Goal: Task Accomplishment & Management: Use online tool/utility

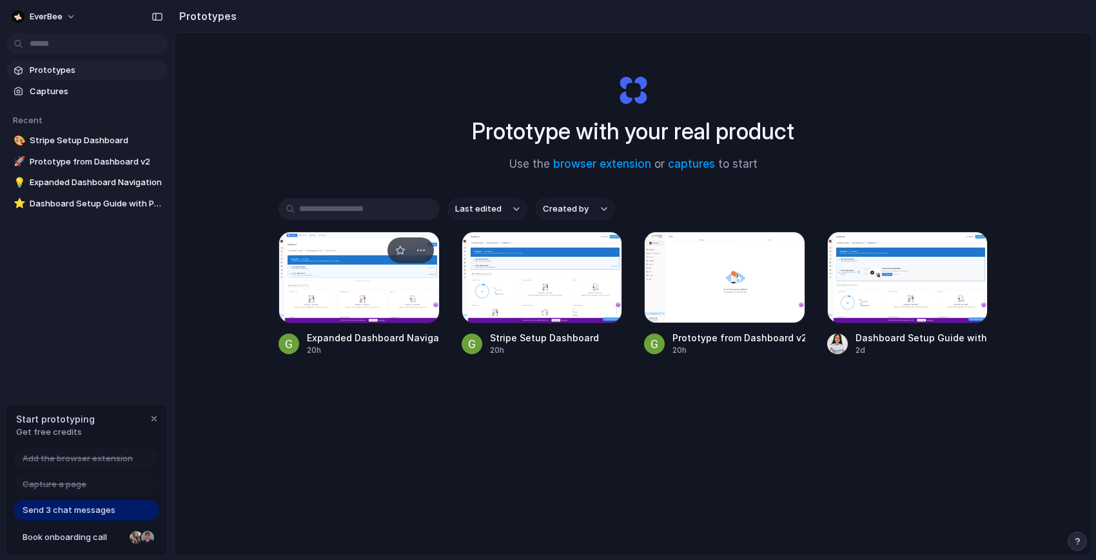
click at [330, 261] on div at bounding box center [359, 278] width 161 height 92
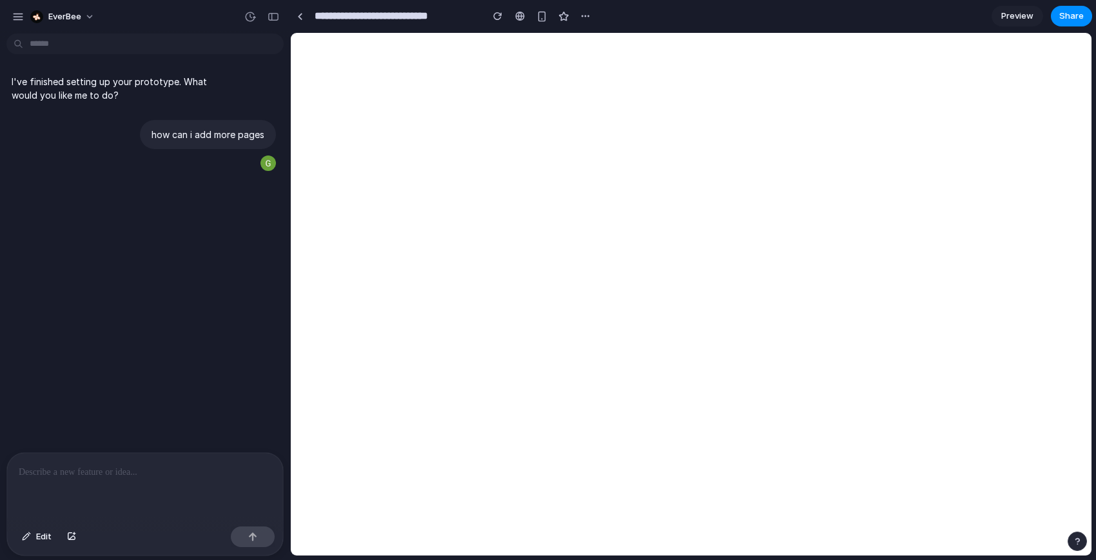
scroll to position [166, 0]
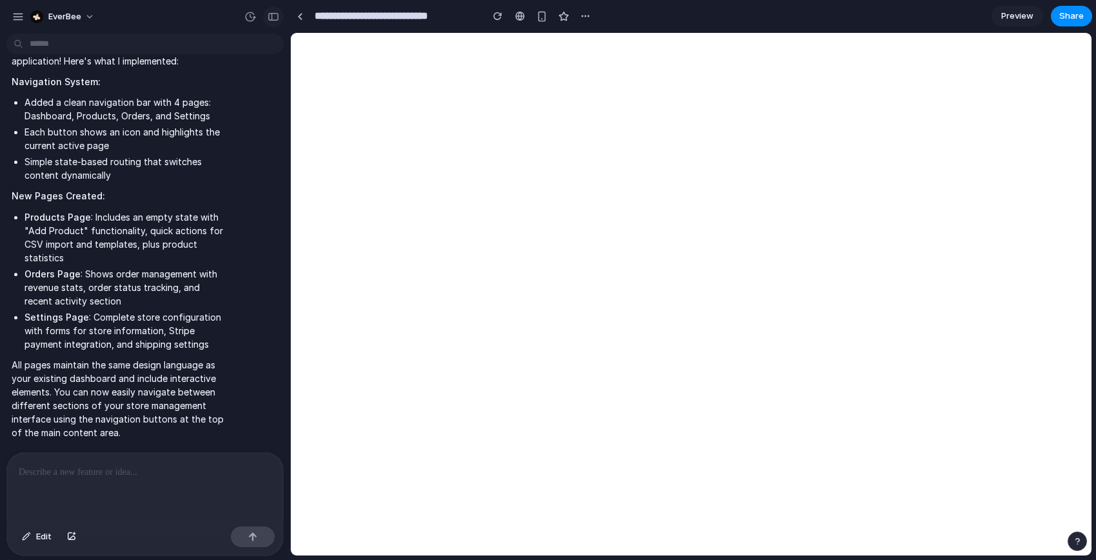
click at [272, 20] on div "button" at bounding box center [274, 16] width 12 height 9
click at [584, 22] on button "button" at bounding box center [585, 15] width 19 height 19
click at [583, 22] on div "Duplicate Delete" at bounding box center [548, 280] width 1096 height 560
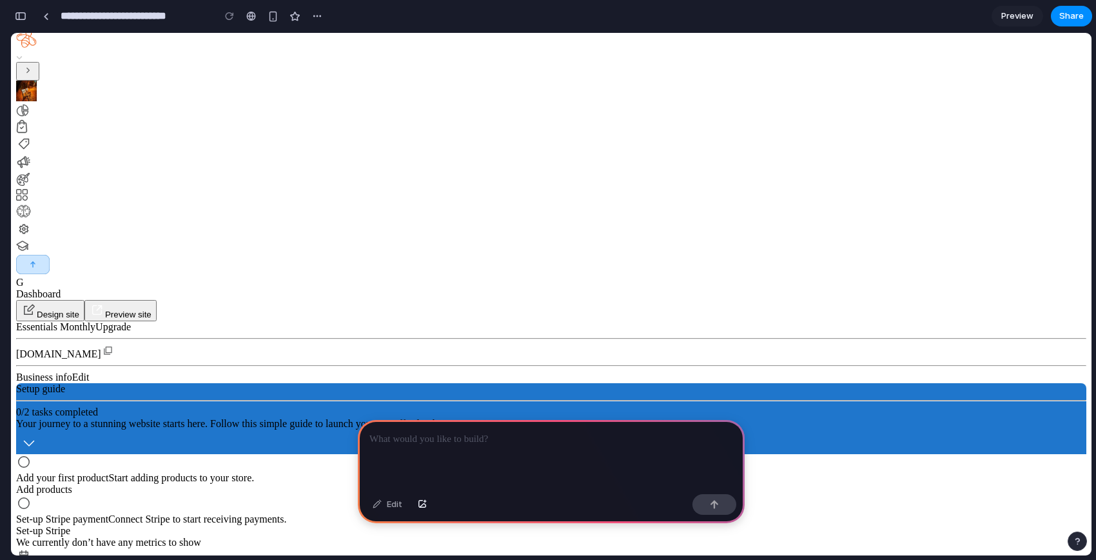
scroll to position [17, 0]
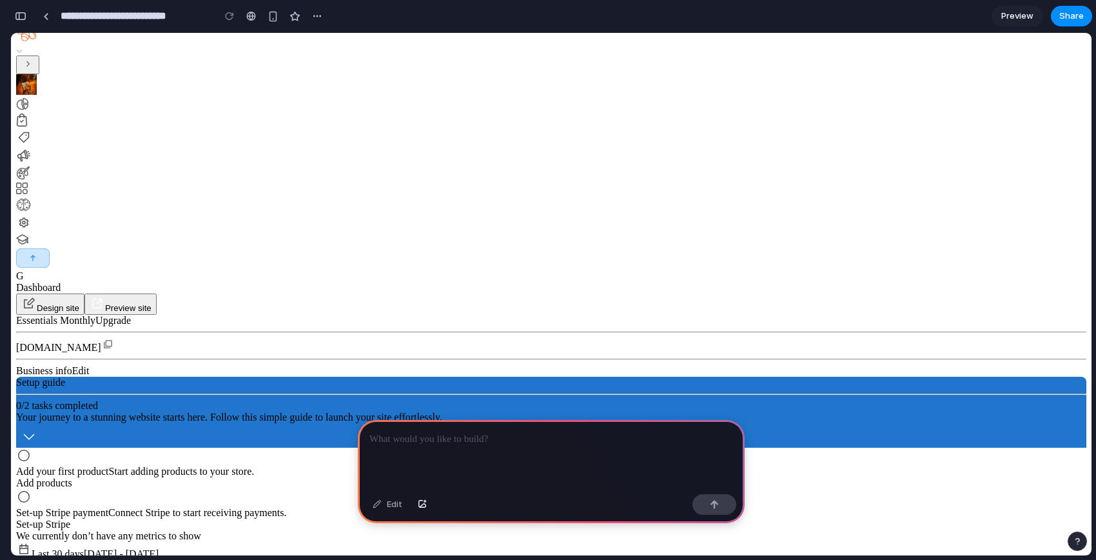
click at [29, 19] on button "button" at bounding box center [20, 16] width 21 height 21
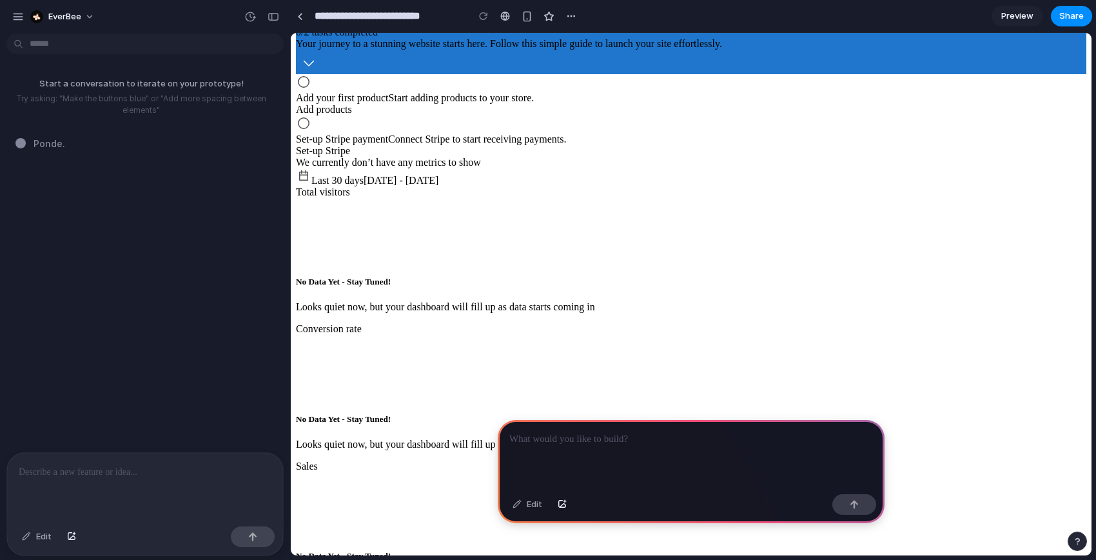
scroll to position [0, 0]
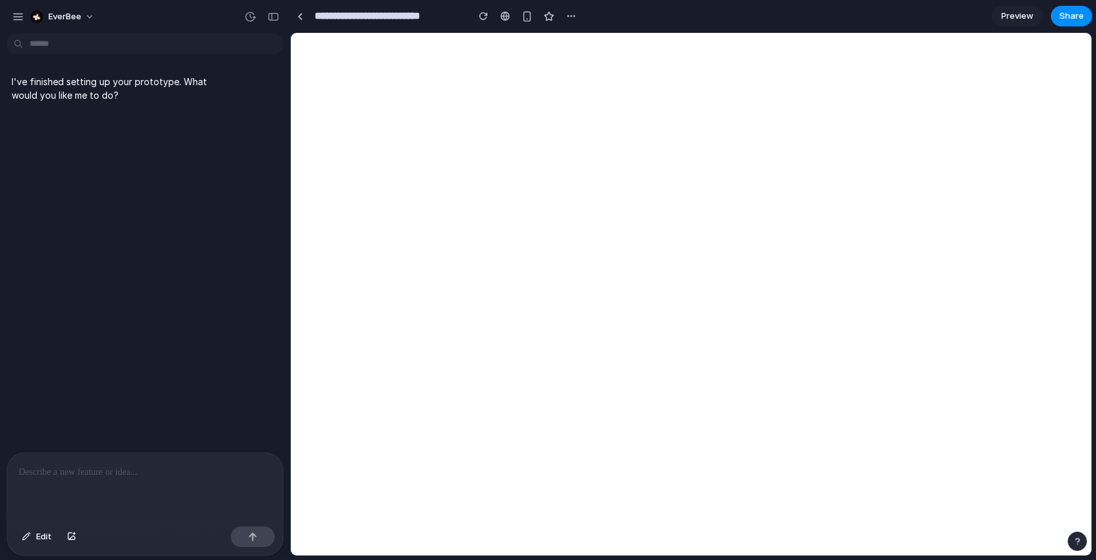
click at [84, 480] on div at bounding box center [145, 487] width 276 height 68
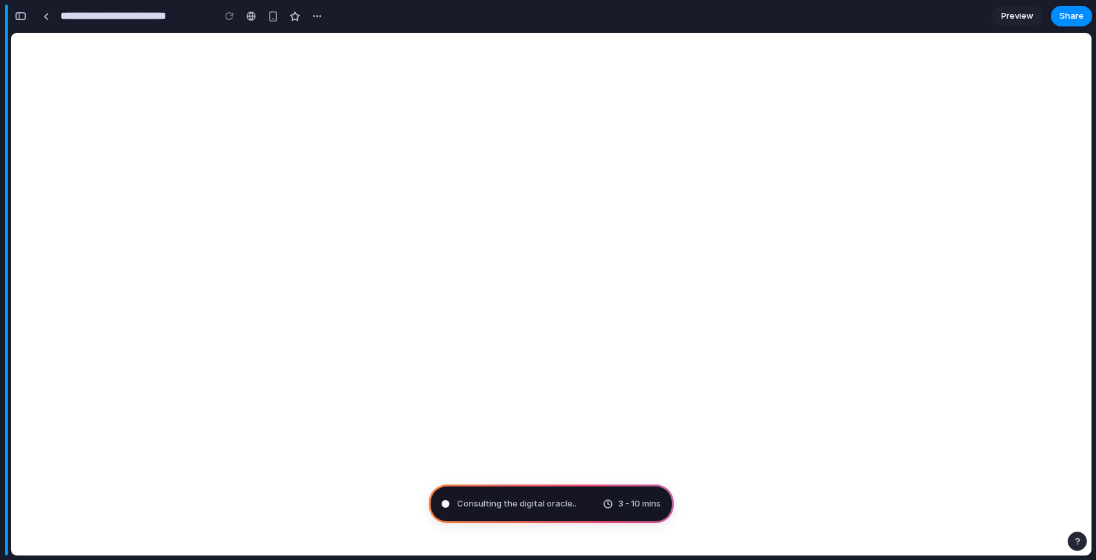
type input "**********"
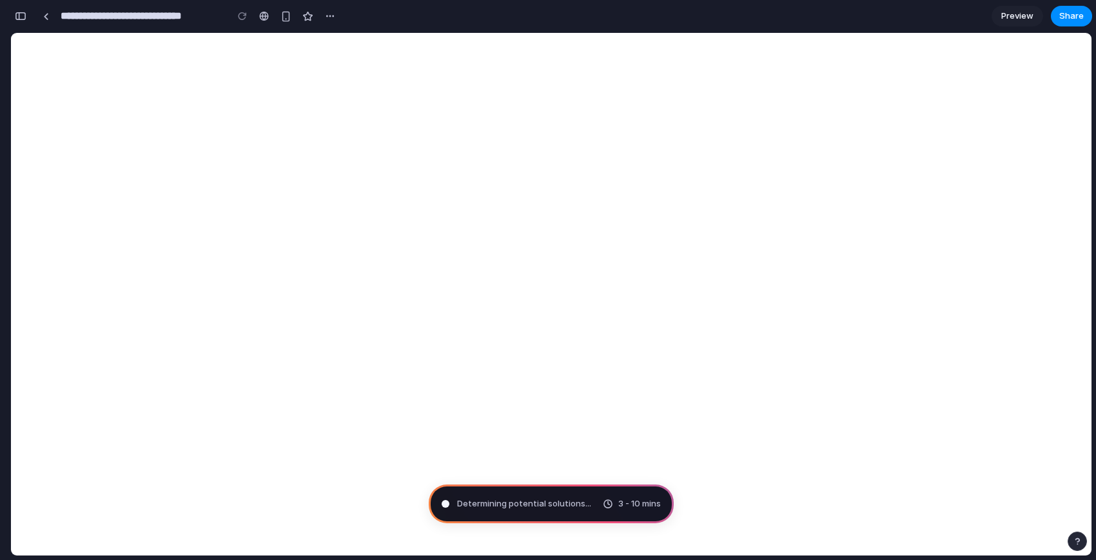
drag, startPoint x: 619, startPoint y: 505, endPoint x: 650, endPoint y: 504, distance: 31.6
click at [651, 504] on span "3 - 10 mins" at bounding box center [640, 503] width 43 height 13
click at [22, 18] on div "button" at bounding box center [21, 16] width 12 height 9
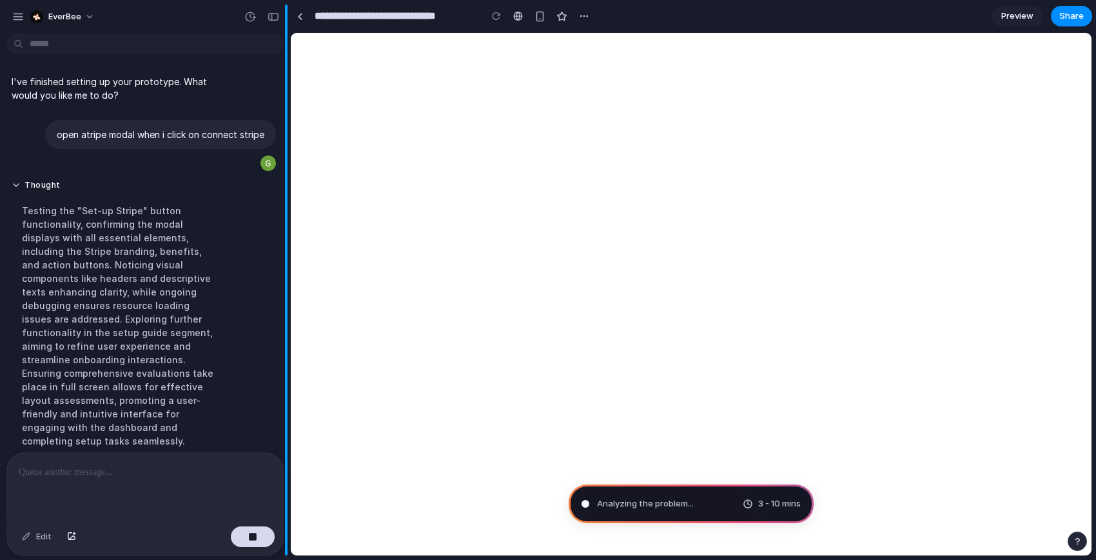
scroll to position [32, 0]
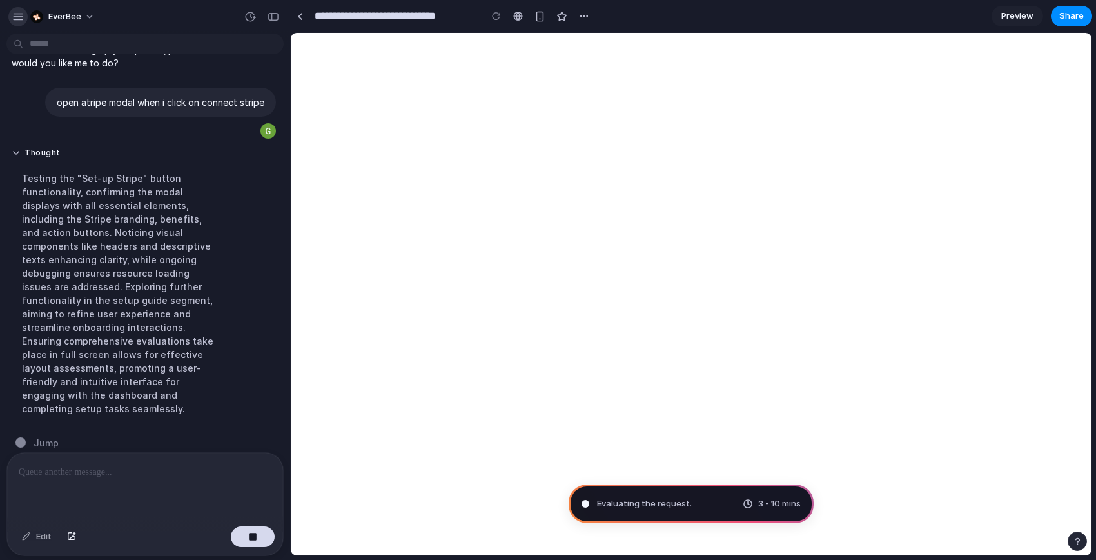
click at [8, 18] on button "button" at bounding box center [17, 16] width 19 height 19
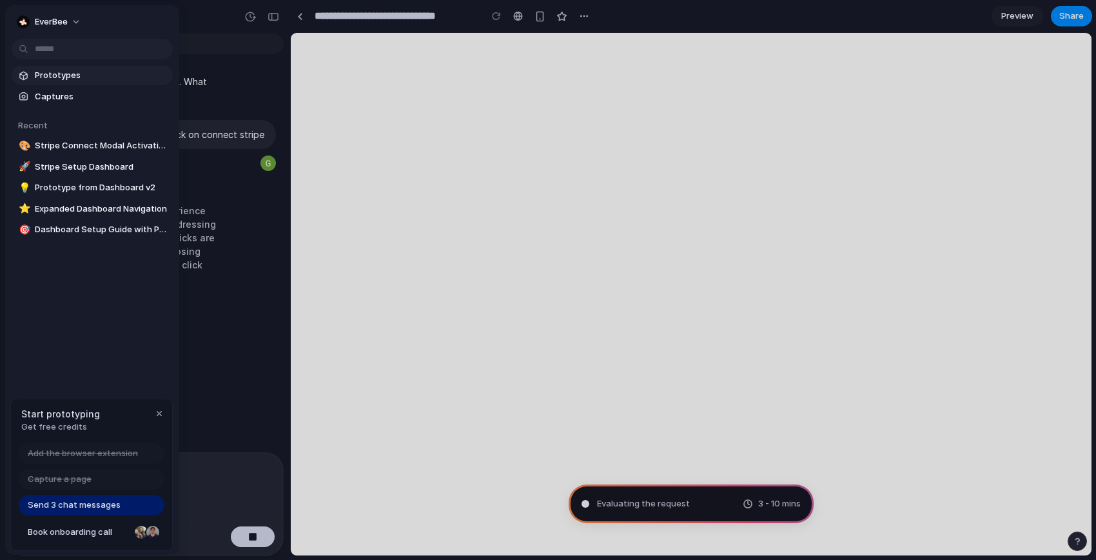
click at [55, 77] on span "Prototypes" at bounding box center [101, 75] width 133 height 13
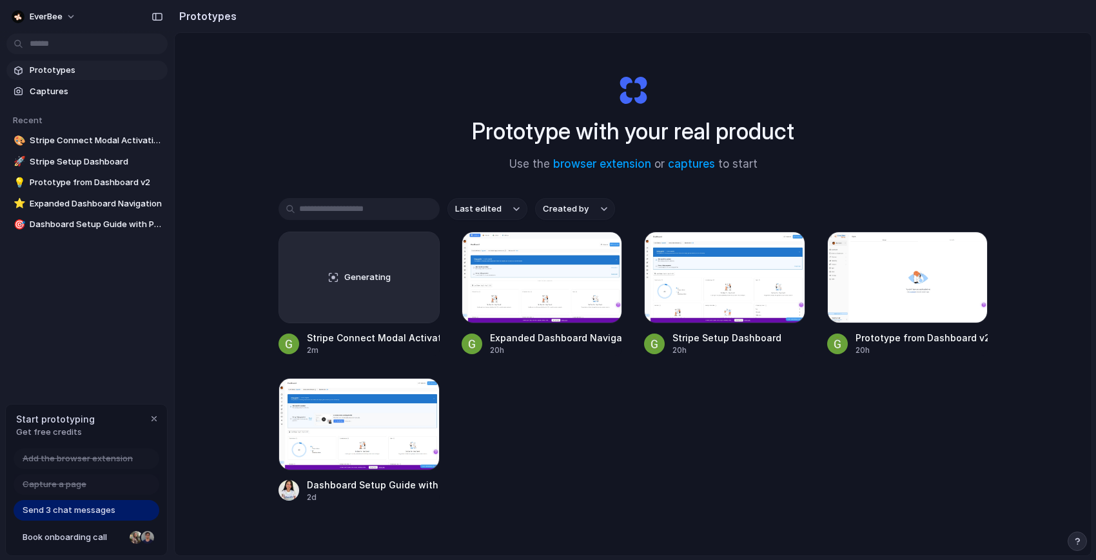
scroll to position [69, 0]
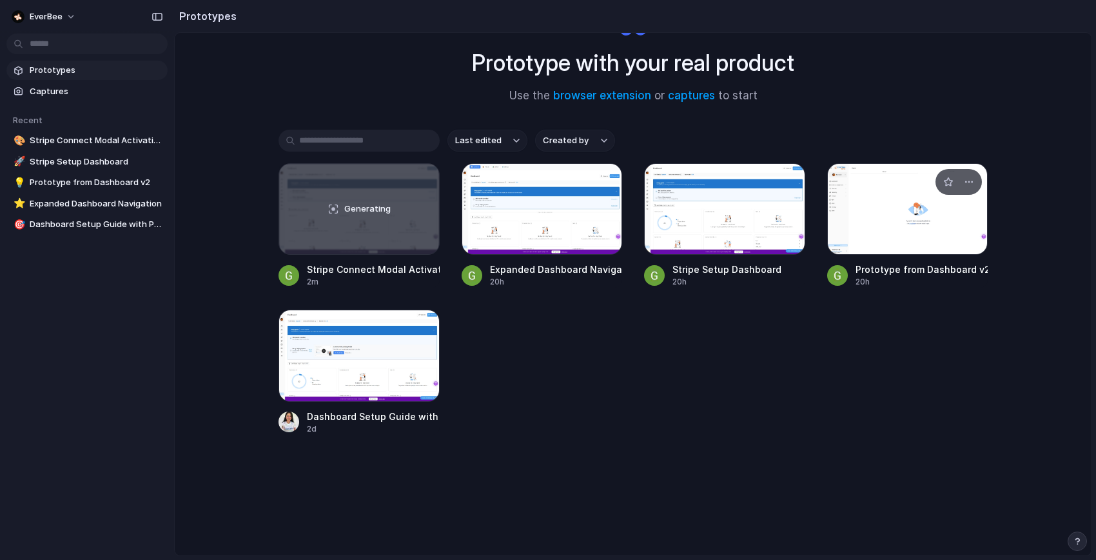
click at [938, 245] on div at bounding box center [907, 209] width 161 height 92
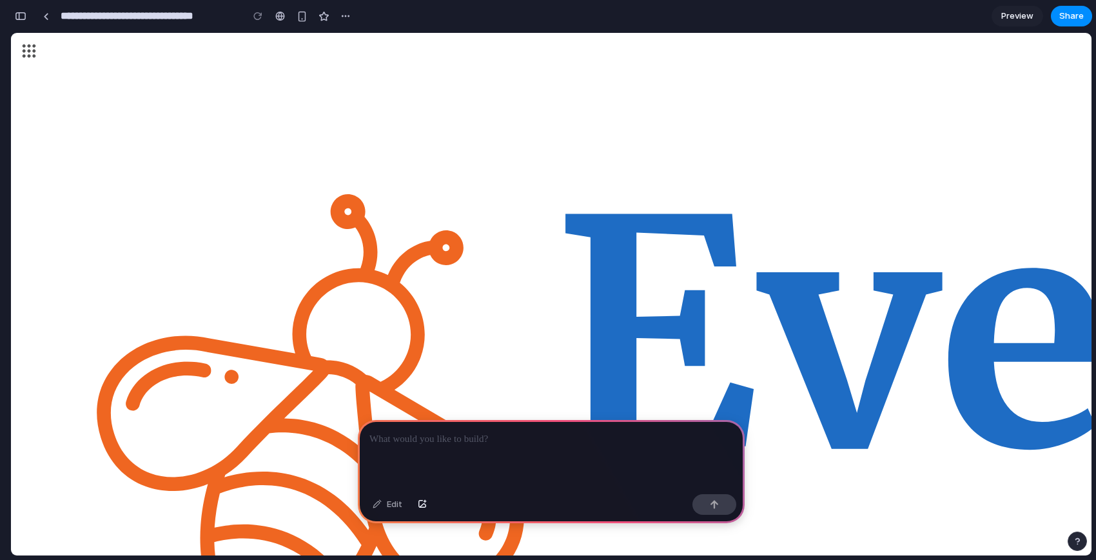
click at [29, 22] on div "**********" at bounding box center [182, 16] width 345 height 28
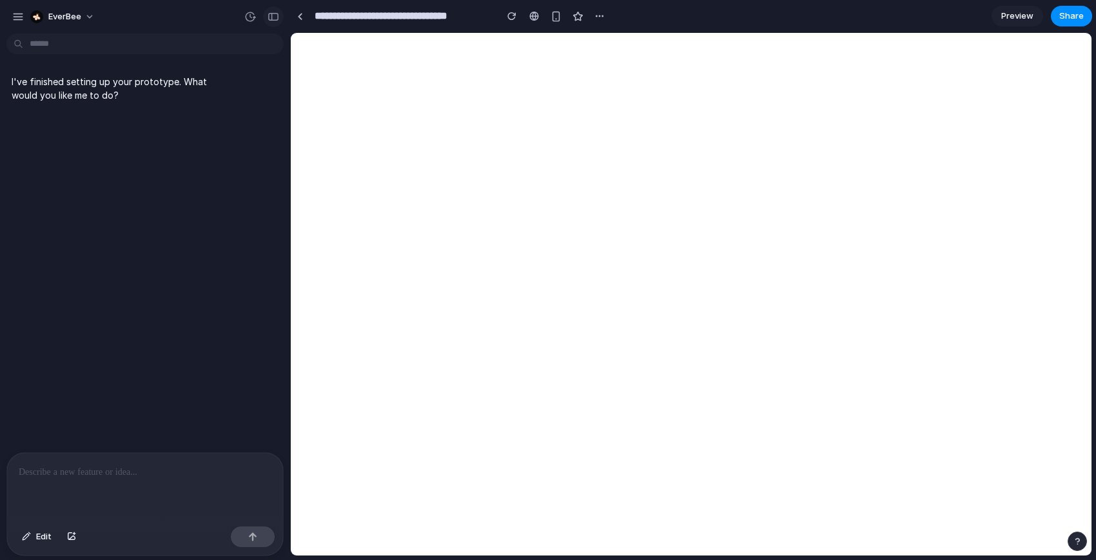
click at [277, 24] on button "button" at bounding box center [273, 16] width 21 height 21
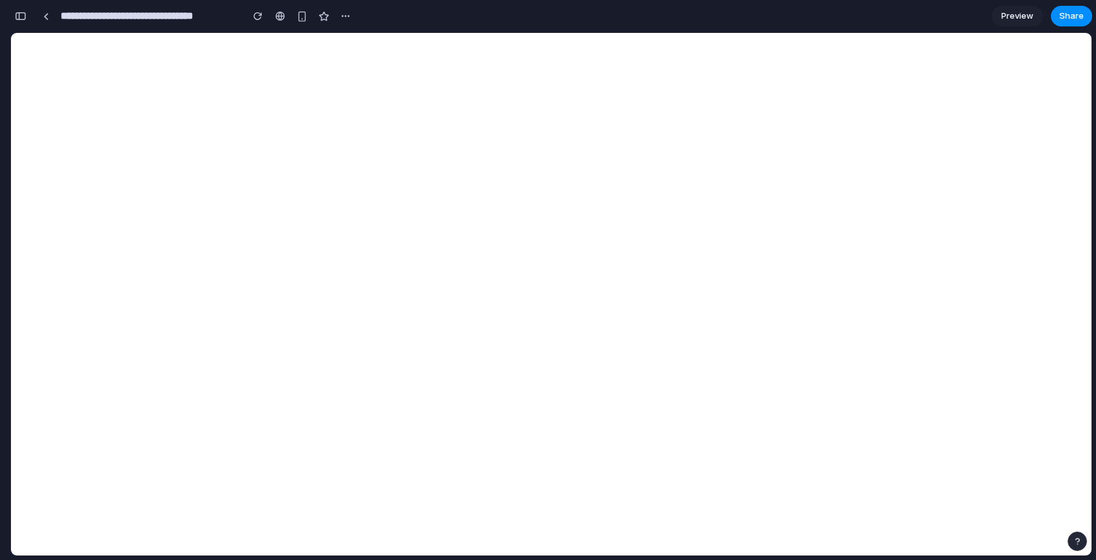
click at [19, 9] on button "button" at bounding box center [20, 16] width 21 height 21
